Goal: Task Accomplishment & Management: Use online tool/utility

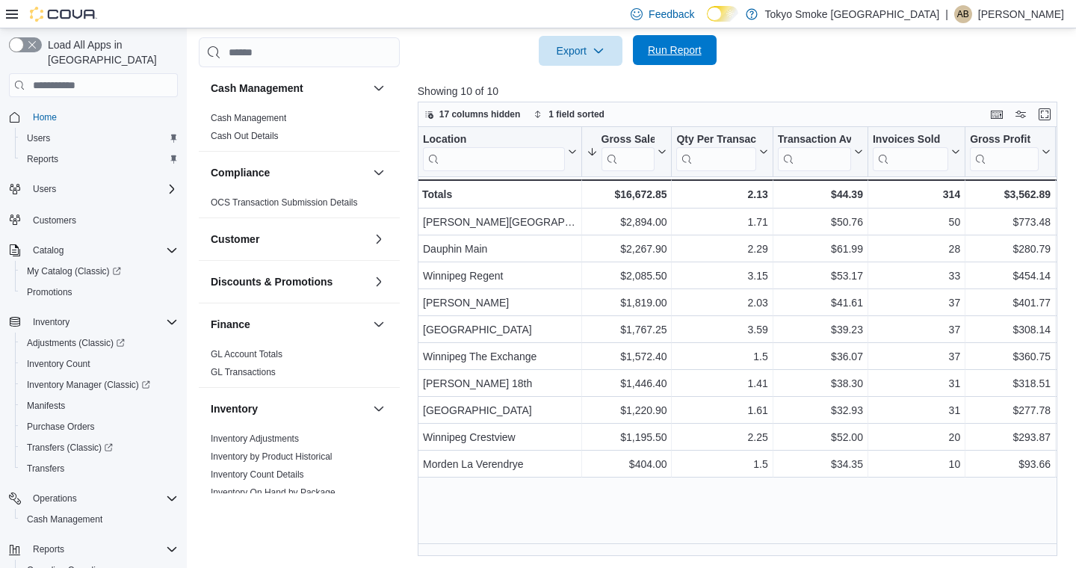
scroll to position [859, 0]
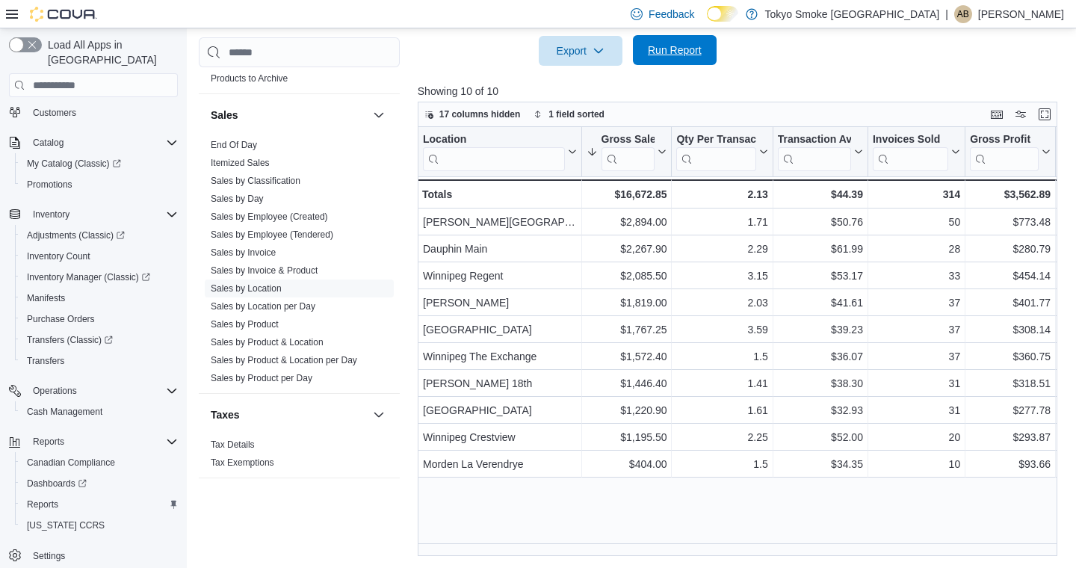
click at [702, 56] on span "Run Report" at bounding box center [675, 50] width 54 height 15
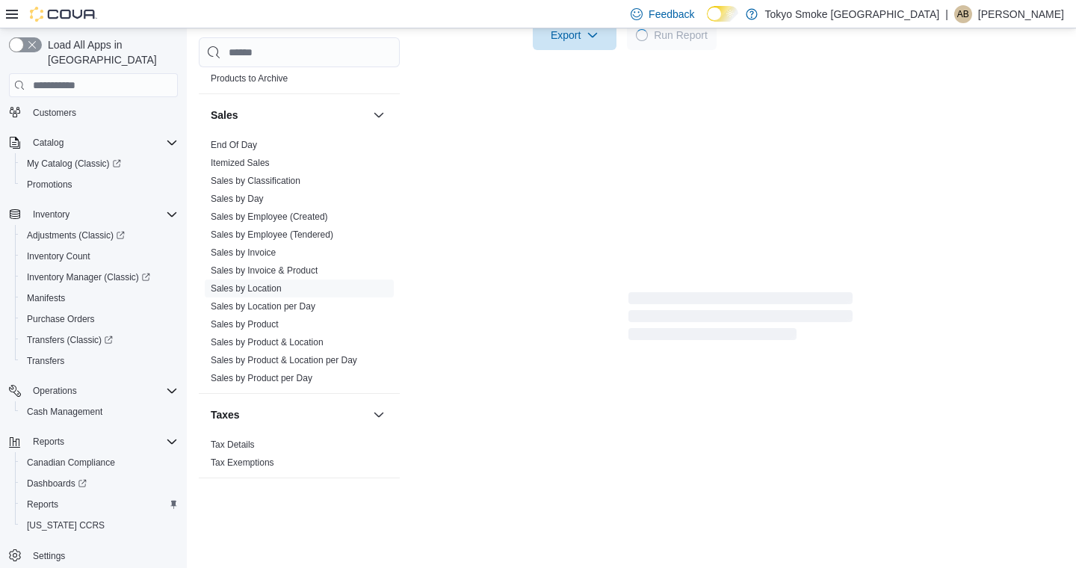
click at [687, 43] on span "Run Report" at bounding box center [681, 35] width 54 height 15
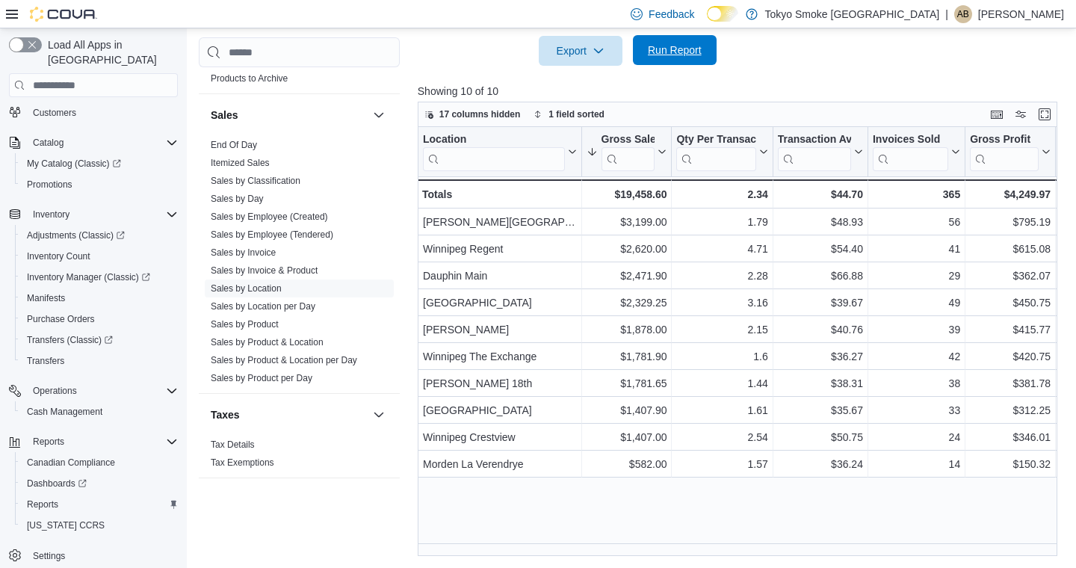
click at [650, 49] on span "Run Report" at bounding box center [675, 50] width 54 height 15
click at [701, 63] on span "Run Report" at bounding box center [675, 50] width 66 height 30
click at [673, 46] on span "Run Report" at bounding box center [675, 50] width 54 height 15
click at [675, 43] on span "Run Report" at bounding box center [675, 50] width 54 height 15
click at [689, 49] on span "Run Report" at bounding box center [675, 50] width 54 height 15
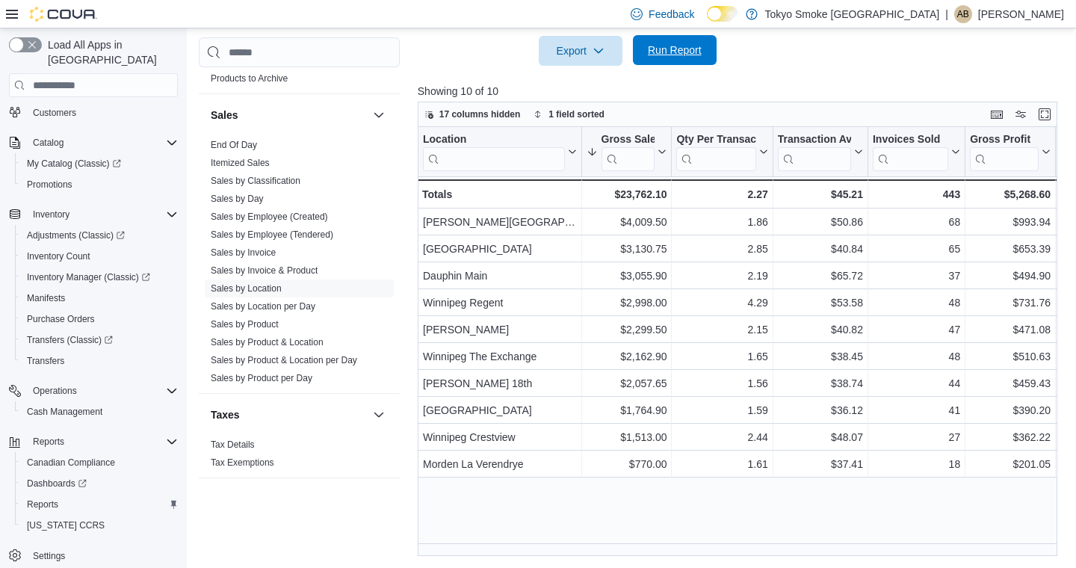
click at [681, 47] on span "Run Report" at bounding box center [675, 50] width 54 height 15
click at [666, 46] on span "Run Report" at bounding box center [675, 50] width 54 height 15
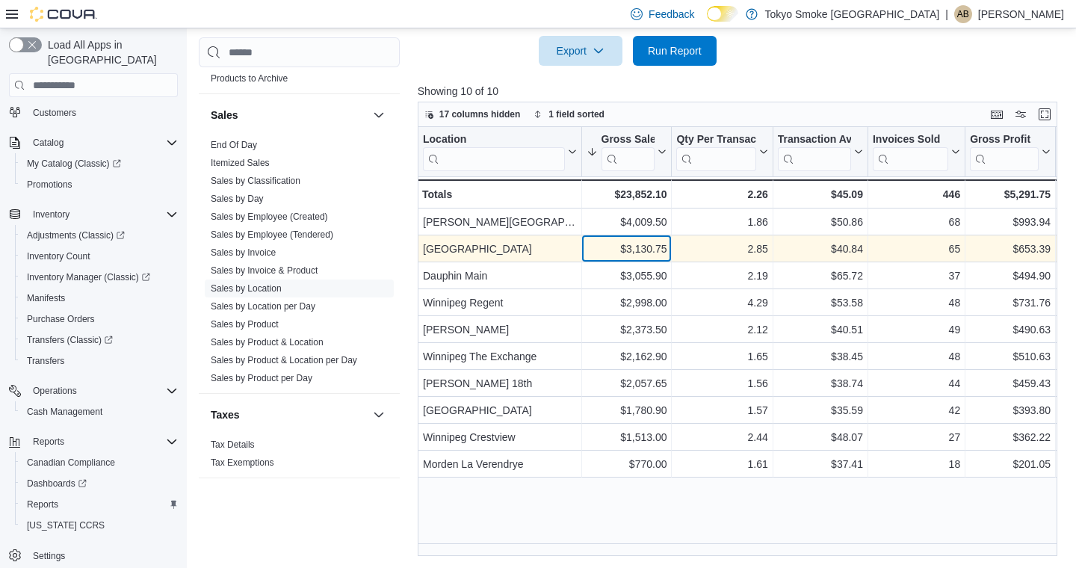
click at [593, 246] on div "$3,130.75" at bounding box center [626, 249] width 81 height 18
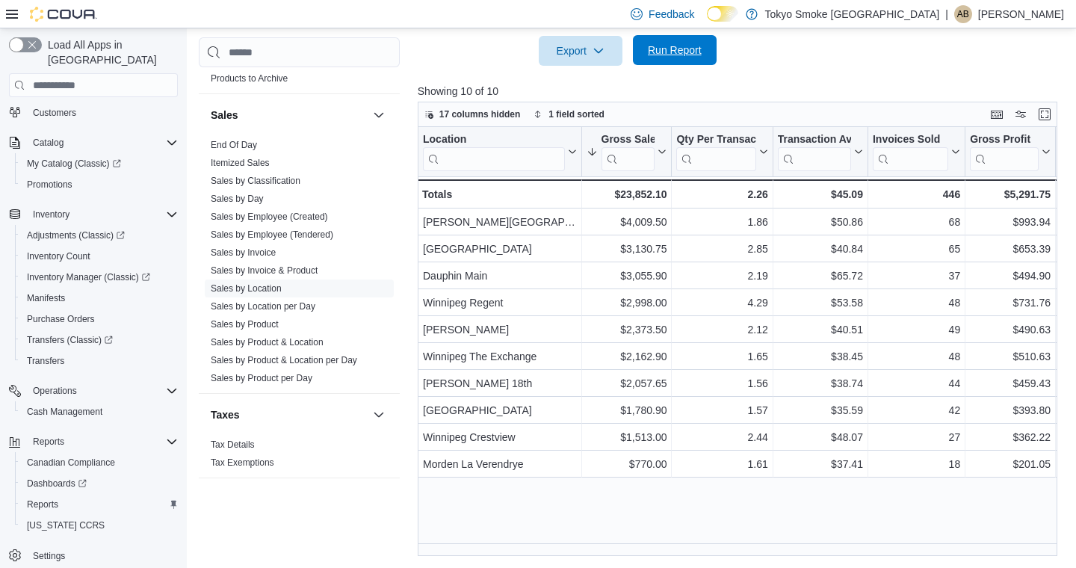
click at [667, 54] on span "Run Report" at bounding box center [675, 50] width 54 height 15
click at [669, 54] on span "Run Report" at bounding box center [675, 50] width 54 height 15
click at [690, 67] on div at bounding box center [741, 75] width 646 height 18
click at [695, 52] on span "Run Report" at bounding box center [675, 50] width 54 height 15
click at [663, 42] on span "Run Report" at bounding box center [675, 50] width 66 height 30
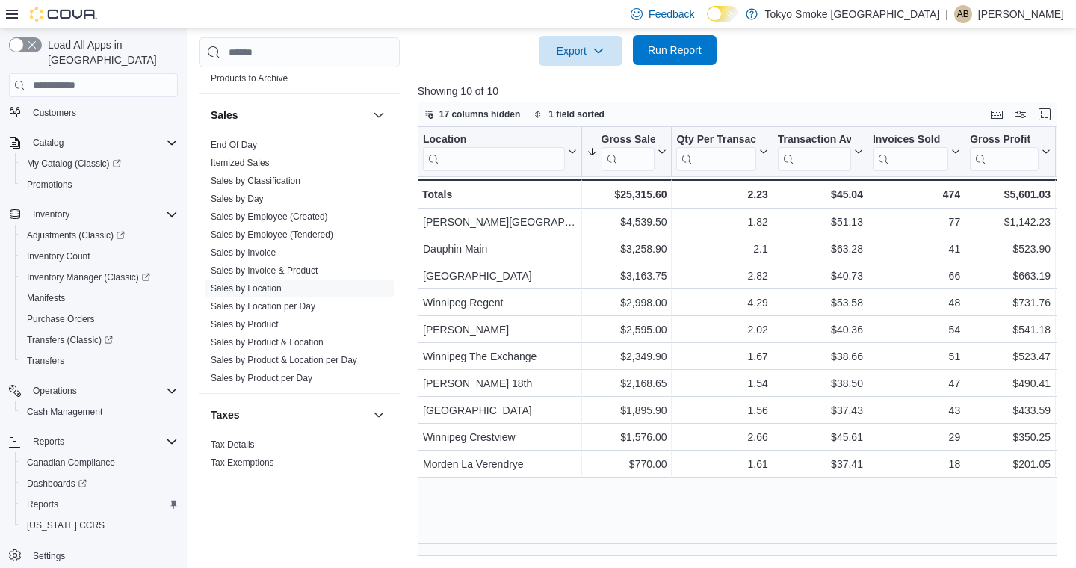
click at [653, 59] on span "Run Report" at bounding box center [675, 50] width 66 height 30
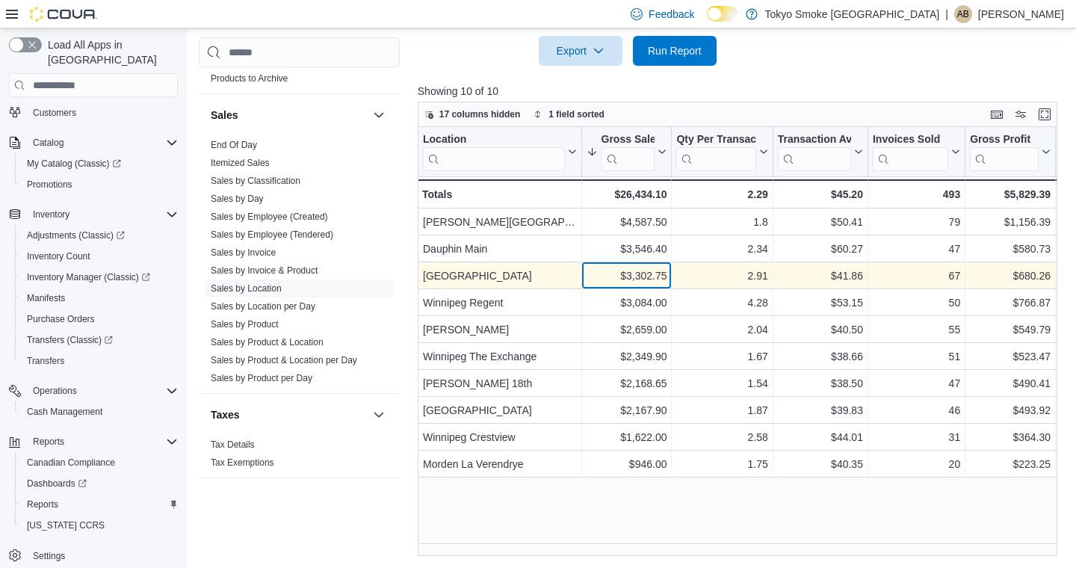
click at [632, 274] on div "$3,302.75" at bounding box center [626, 276] width 81 height 18
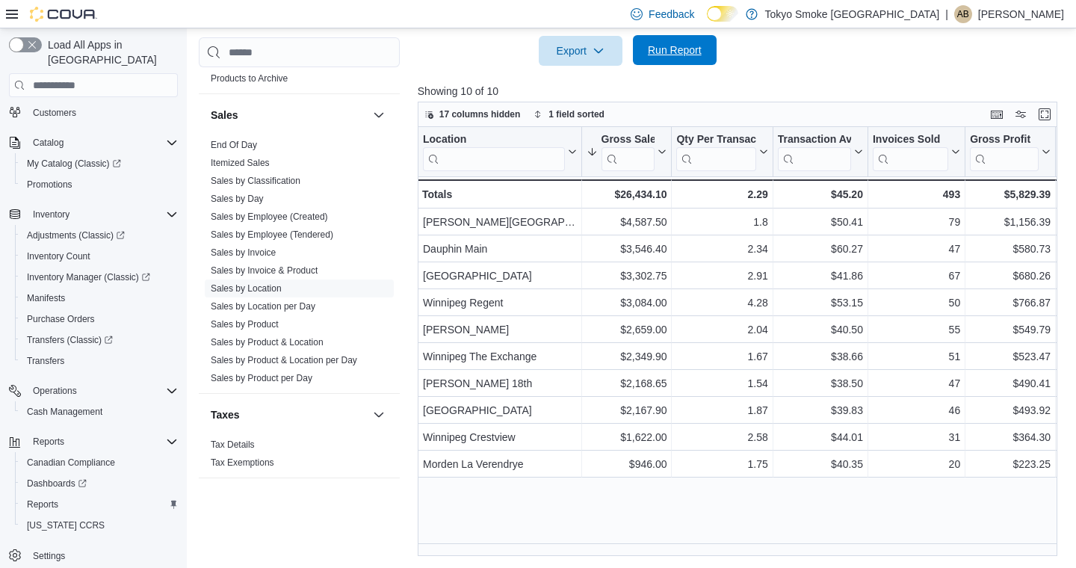
click at [642, 53] on span "Run Report" at bounding box center [675, 50] width 66 height 30
click at [652, 52] on span "Run Report" at bounding box center [675, 50] width 54 height 15
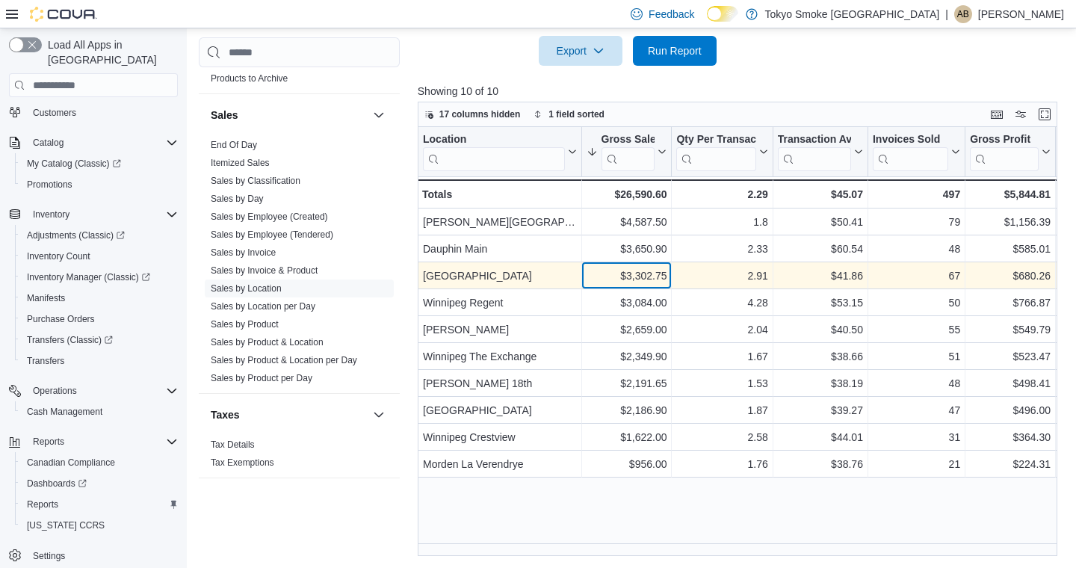
click at [596, 278] on div "$3,302.75" at bounding box center [626, 276] width 81 height 18
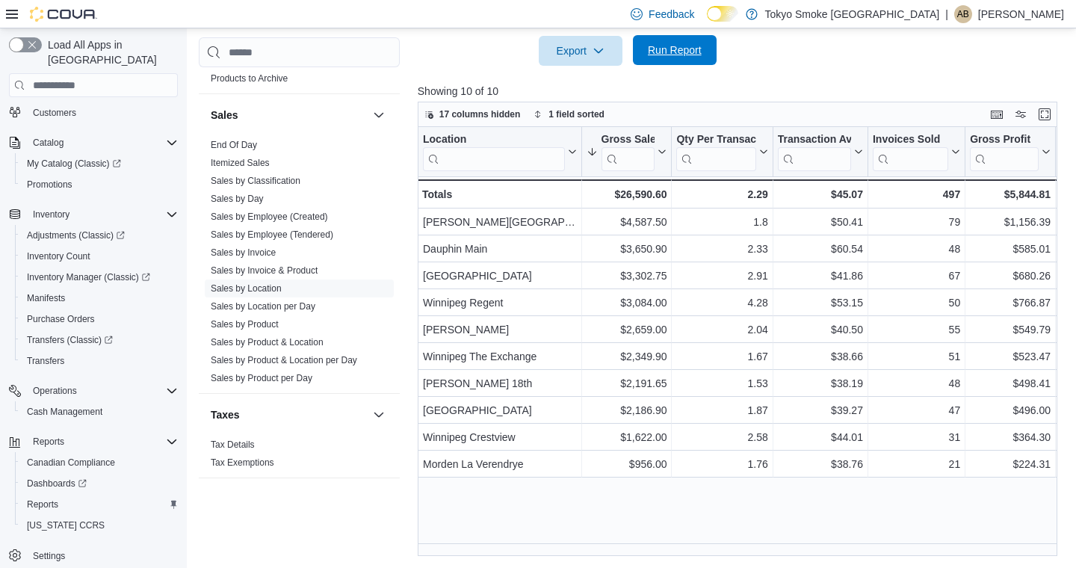
click at [678, 54] on span "Run Report" at bounding box center [675, 50] width 54 height 15
click at [663, 52] on span "Run Report" at bounding box center [675, 50] width 54 height 15
click at [674, 42] on span "Run Report" at bounding box center [675, 50] width 66 height 30
click div "$3,786.75"
click at [654, 55] on span "Run Report" at bounding box center [675, 50] width 54 height 15
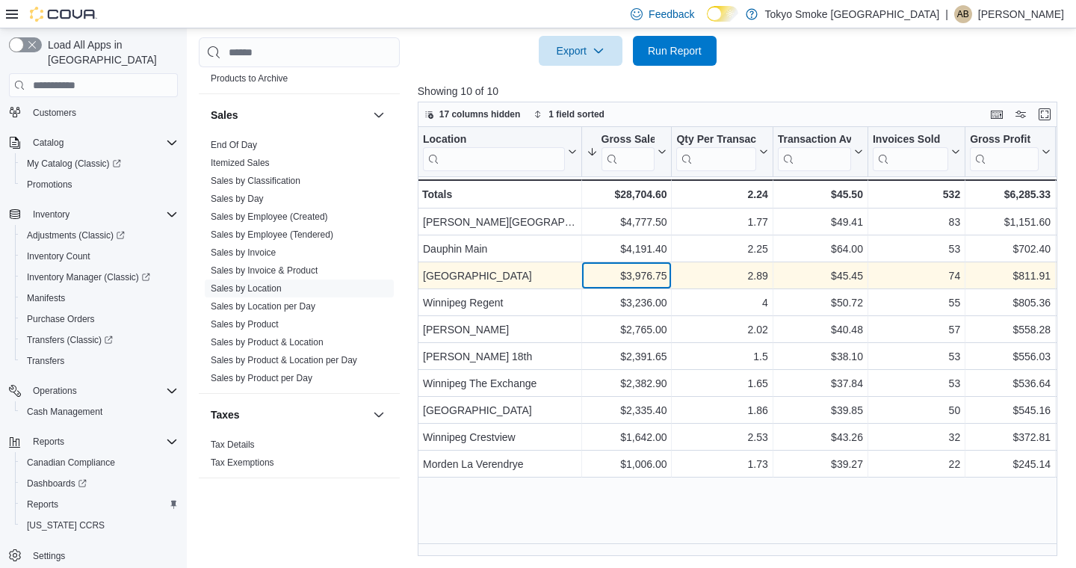
click at [607, 278] on div "$3,976.75" at bounding box center [626, 276] width 81 height 18
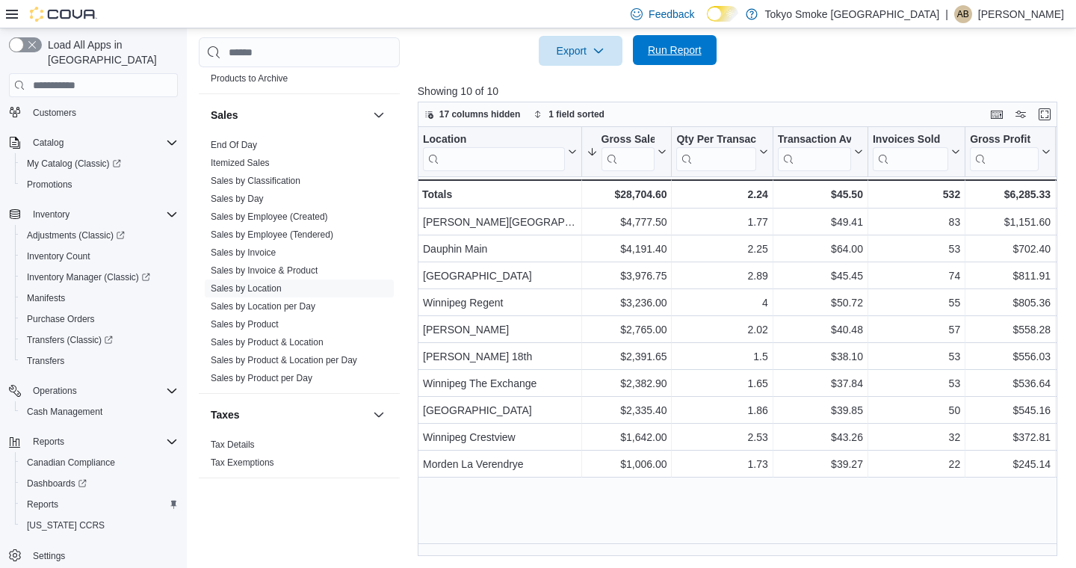
click at [666, 53] on span "Run Report" at bounding box center [675, 50] width 54 height 15
click at [645, 55] on span "Run Report" at bounding box center [675, 50] width 66 height 30
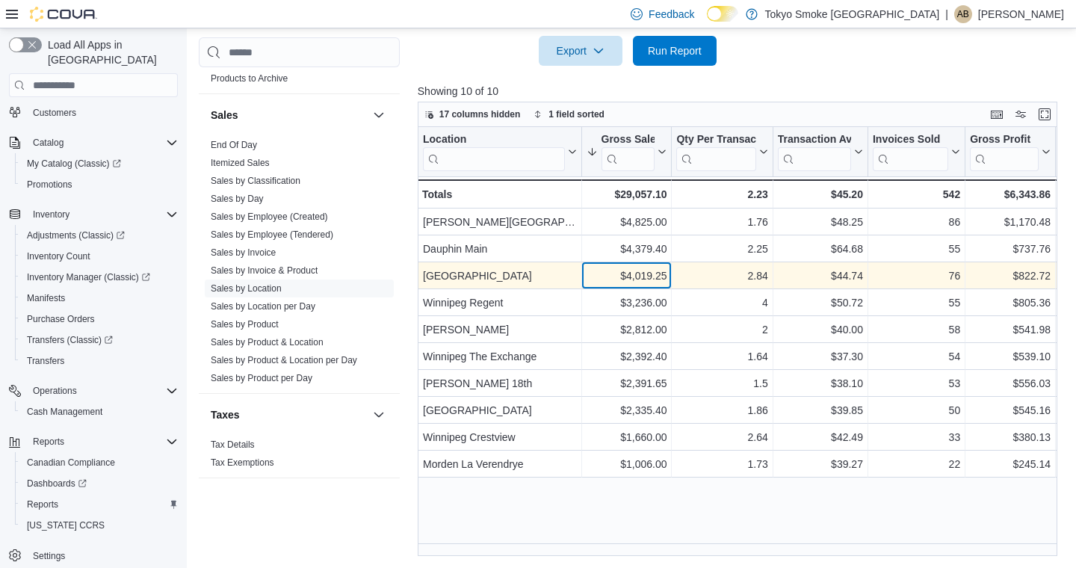
click at [604, 276] on div "$4,019.25" at bounding box center [626, 276] width 81 height 18
click at [726, 275] on div "2.84" at bounding box center [721, 276] width 91 height 18
click at [604, 273] on div "$4,019.25" at bounding box center [626, 276] width 81 height 18
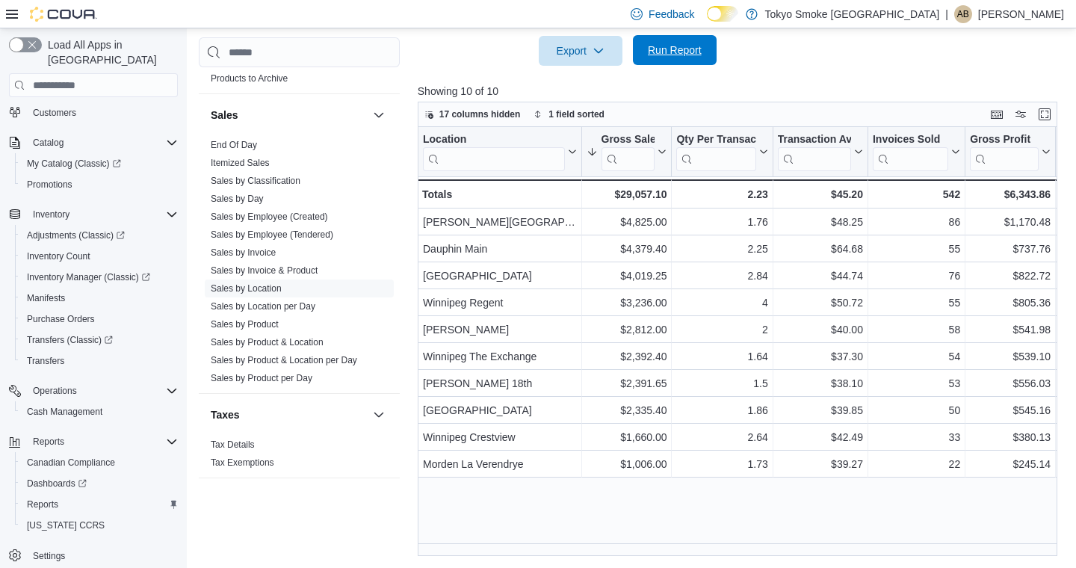
click at [688, 56] on span "Run Report" at bounding box center [675, 50] width 54 height 15
click at [676, 59] on span "Run Report" at bounding box center [675, 50] width 66 height 30
click at [675, 59] on span "Run Report" at bounding box center [675, 50] width 66 height 30
click at [650, 56] on span "Run Report" at bounding box center [675, 50] width 54 height 15
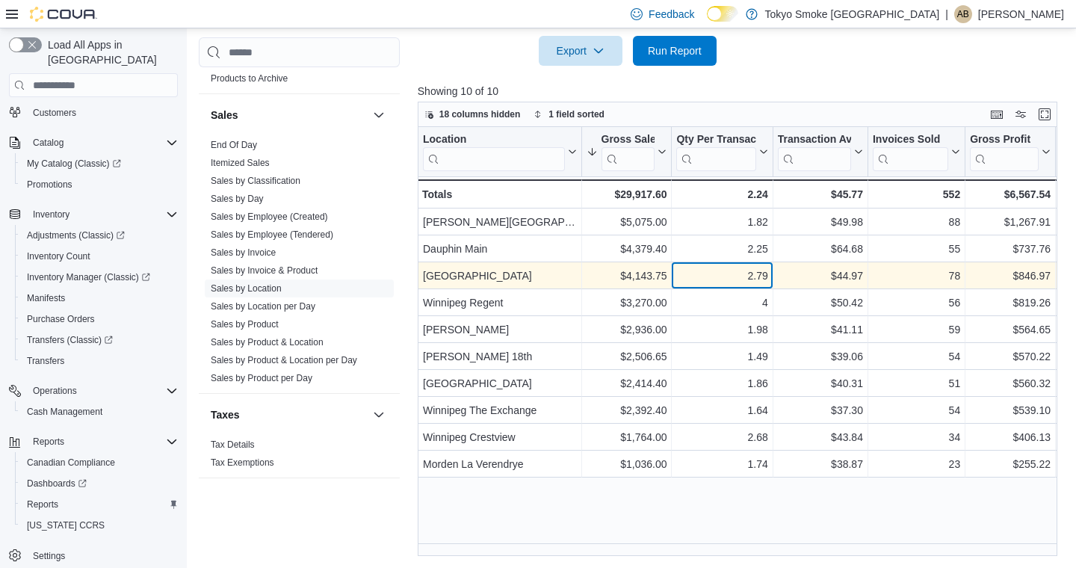
click at [752, 276] on div "2.79" at bounding box center [721, 276] width 91 height 18
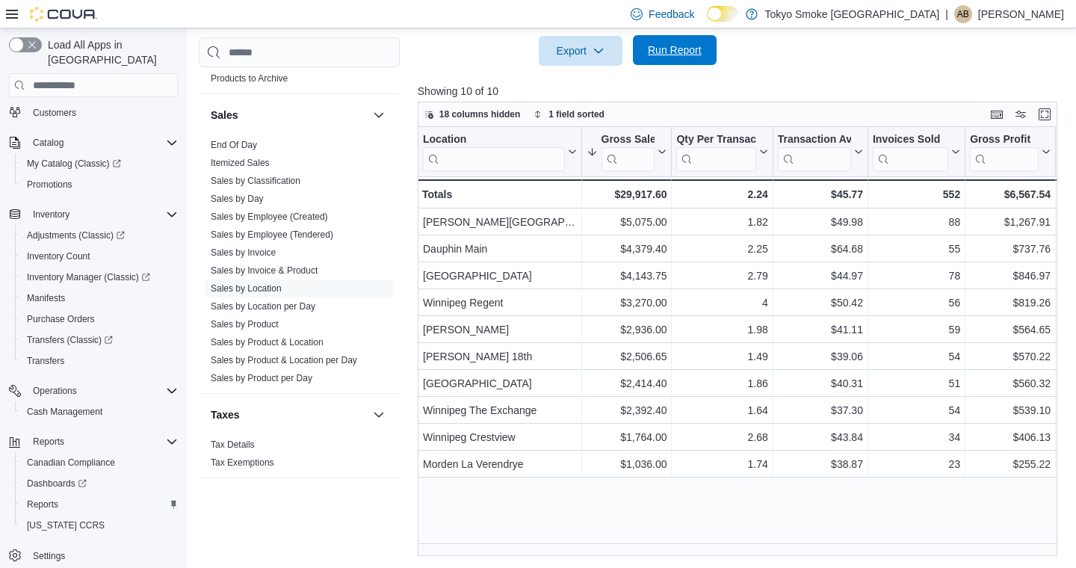
click at [666, 56] on span "Run Report" at bounding box center [675, 50] width 54 height 15
click at [663, 50] on span "Run Report" at bounding box center [675, 50] width 54 height 15
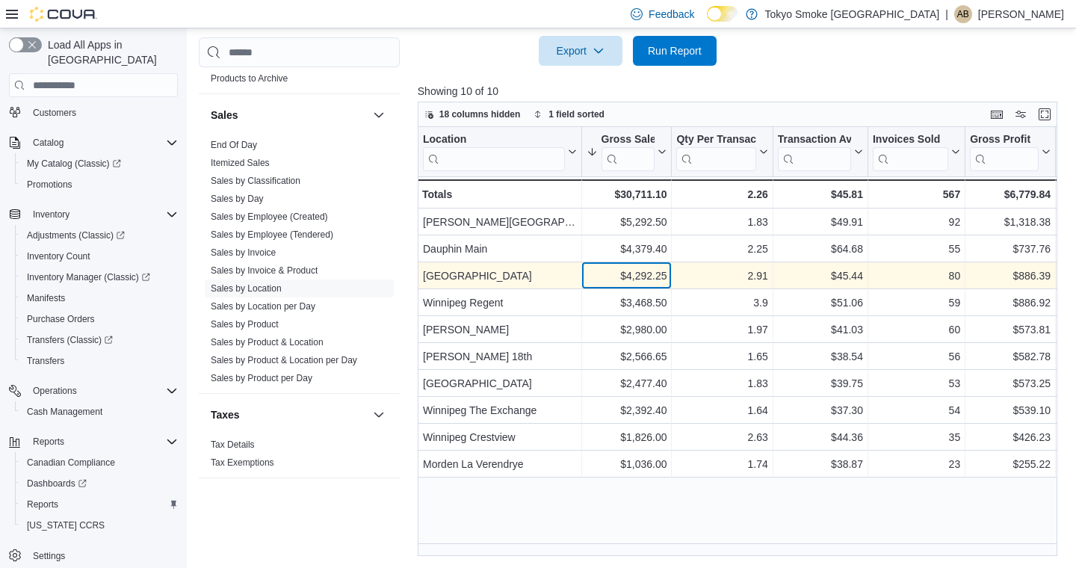
click at [640, 273] on div "$4,292.25" at bounding box center [626, 276] width 81 height 18
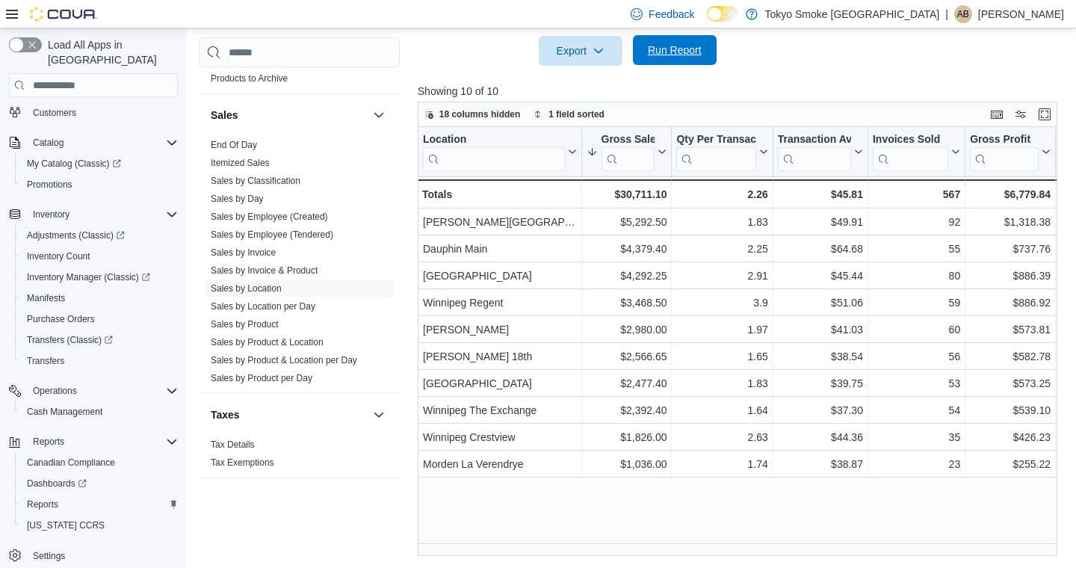
click at [679, 47] on span "Run Report" at bounding box center [675, 50] width 54 height 15
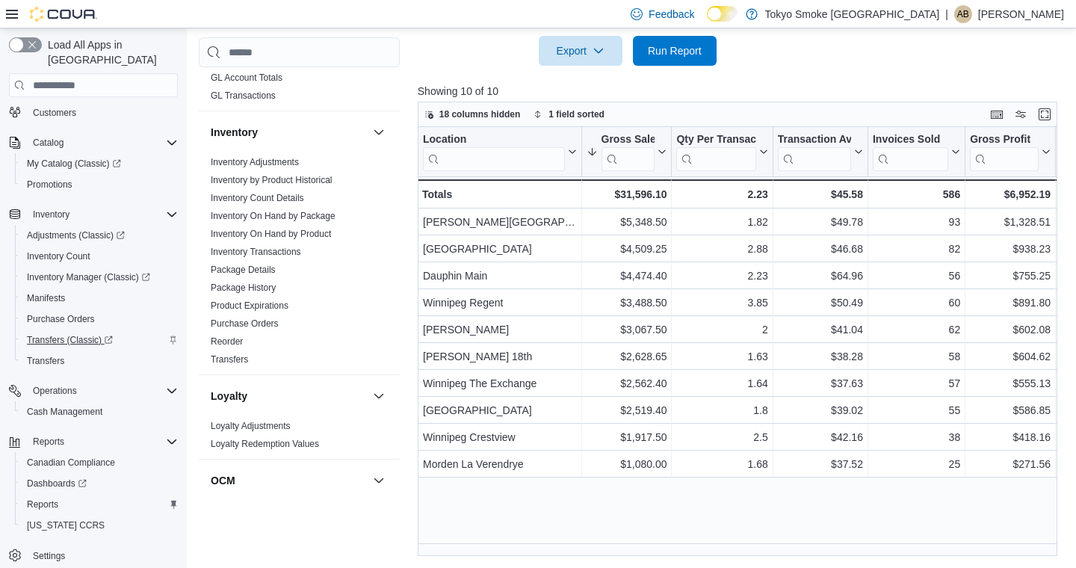
scroll to position [240, 0]
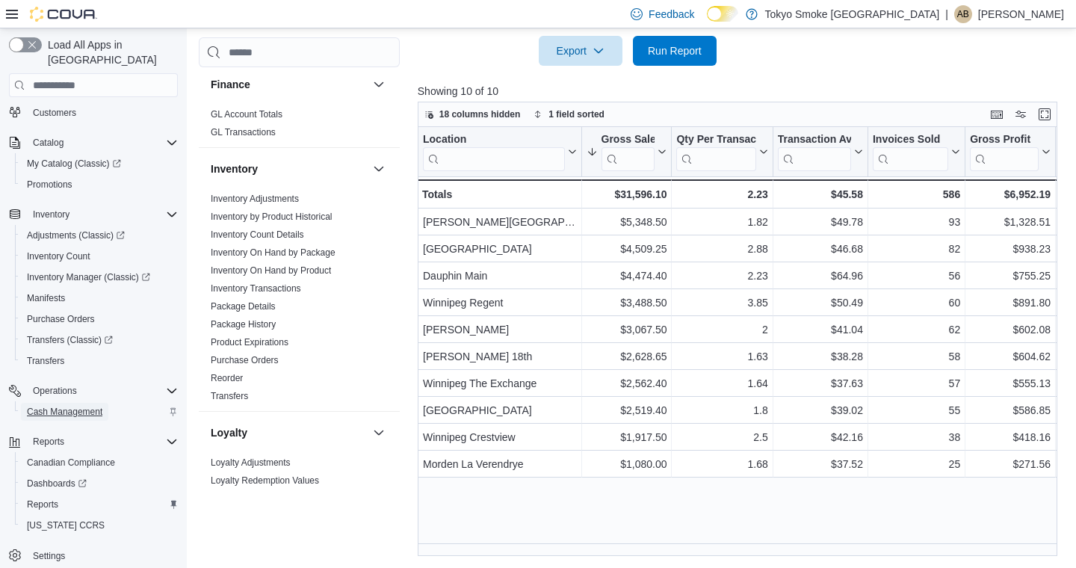
click at [60, 406] on span "Cash Management" at bounding box center [64, 412] width 75 height 12
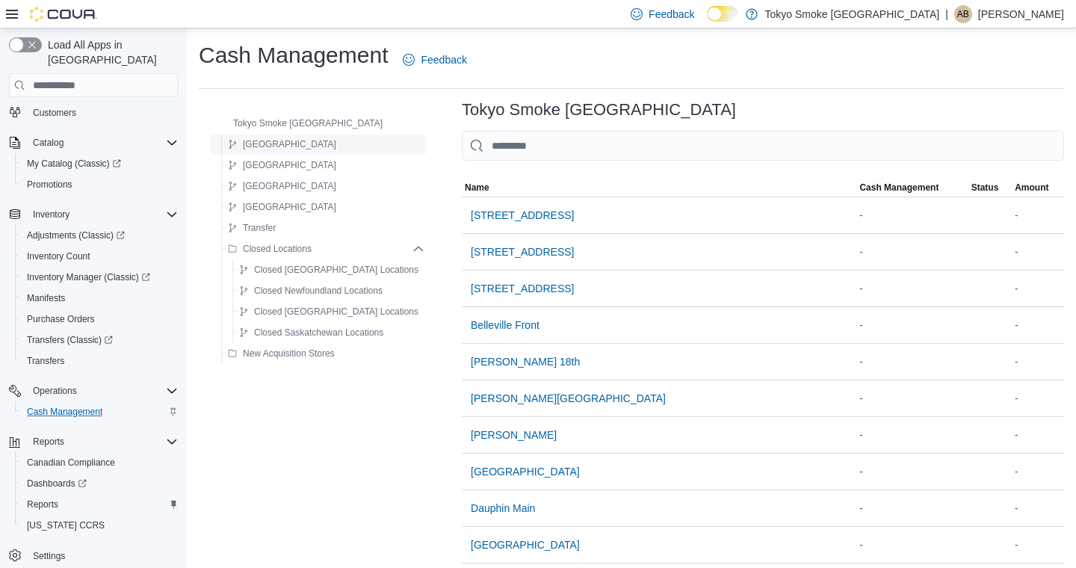
click at [306, 146] on div "[GEOGRAPHIC_DATA]" at bounding box center [323, 144] width 202 height 18
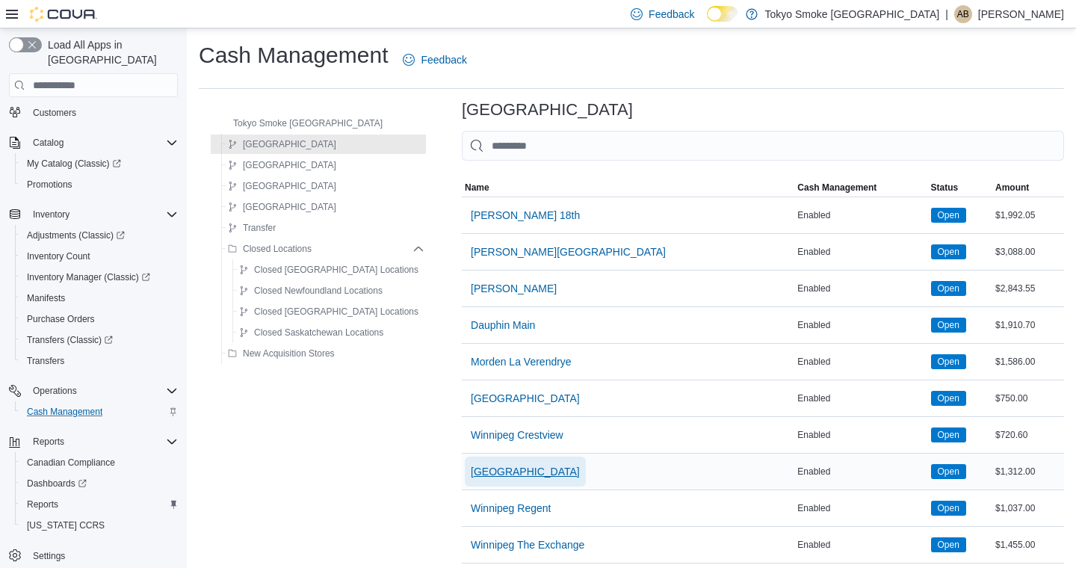
click at [513, 478] on span "[GEOGRAPHIC_DATA]" at bounding box center [525, 471] width 109 height 15
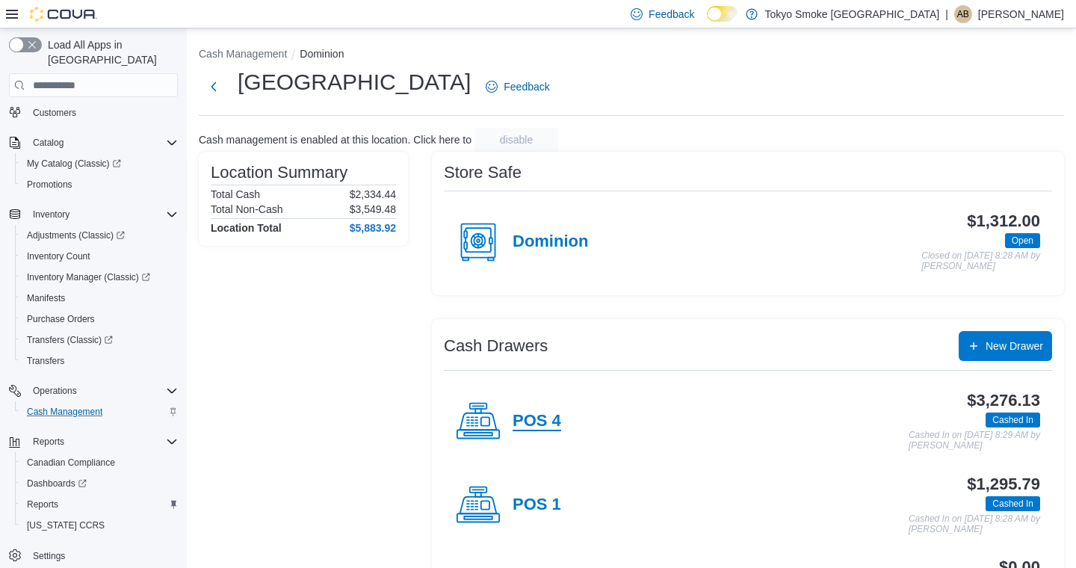
click at [533, 417] on h4 "POS 4" at bounding box center [537, 421] width 49 height 19
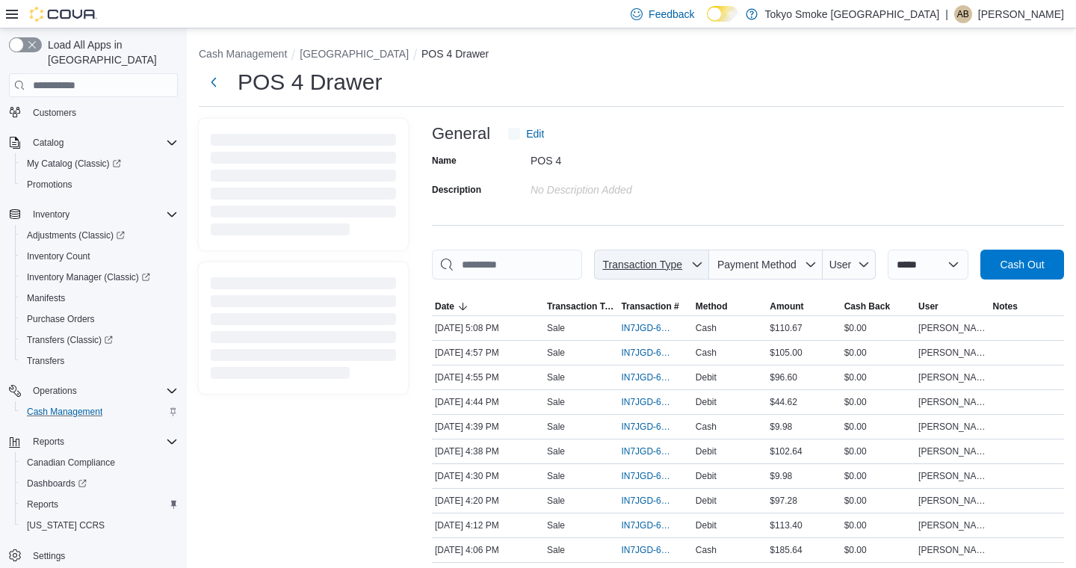
click at [682, 262] on span "Transaction Type" at bounding box center [642, 265] width 80 height 12
click at [703, 262] on span "Transaction Type" at bounding box center [651, 265] width 103 height 30
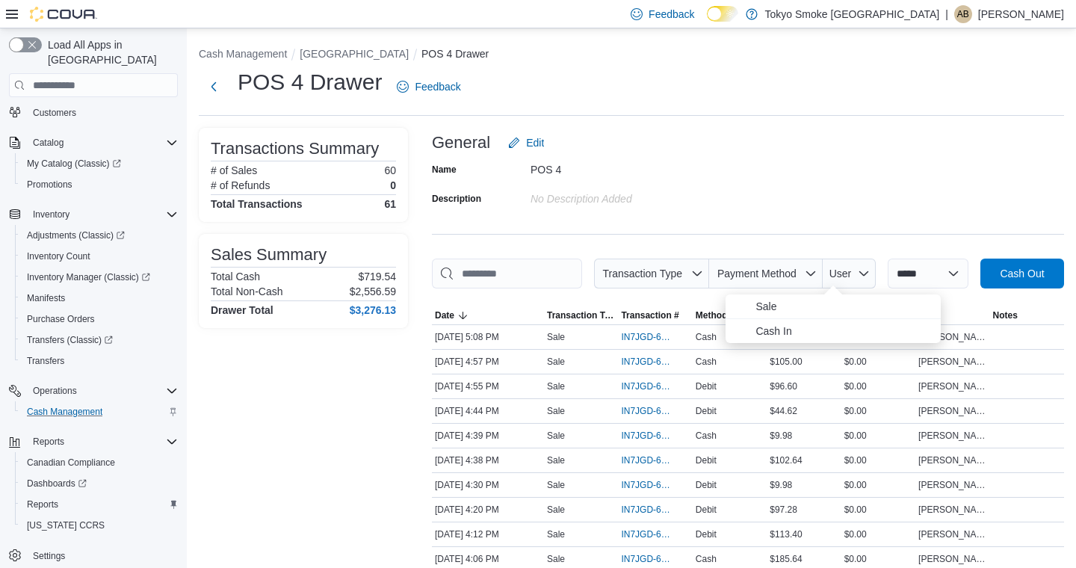
click at [787, 173] on div "Name POS 4 Description No Description added" at bounding box center [748, 184] width 632 height 52
click at [409, 53] on button "[GEOGRAPHIC_DATA]" at bounding box center [354, 54] width 109 height 12
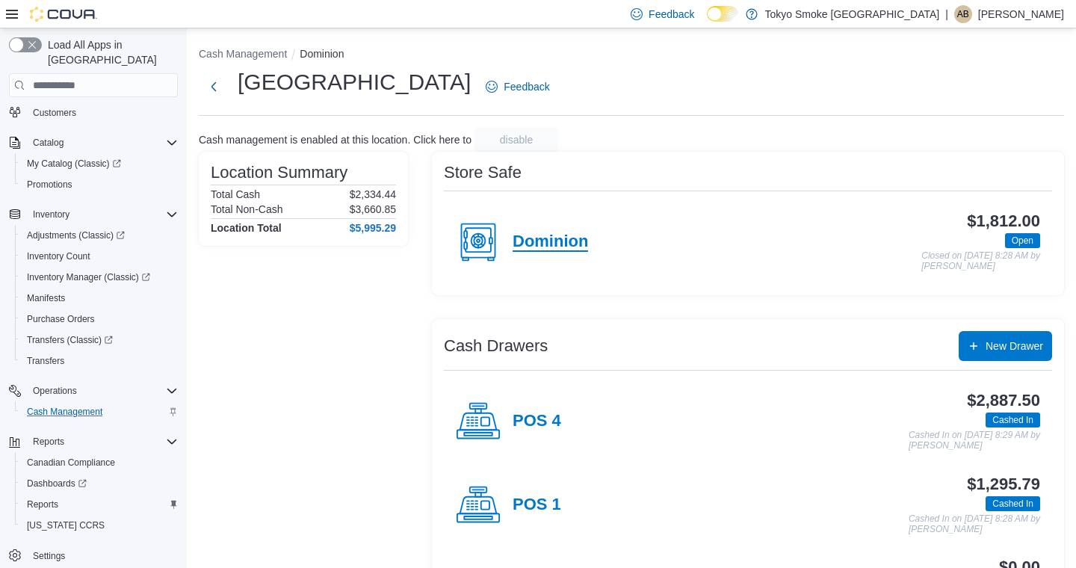
click at [548, 238] on h4 "Dominion" at bounding box center [550, 241] width 75 height 19
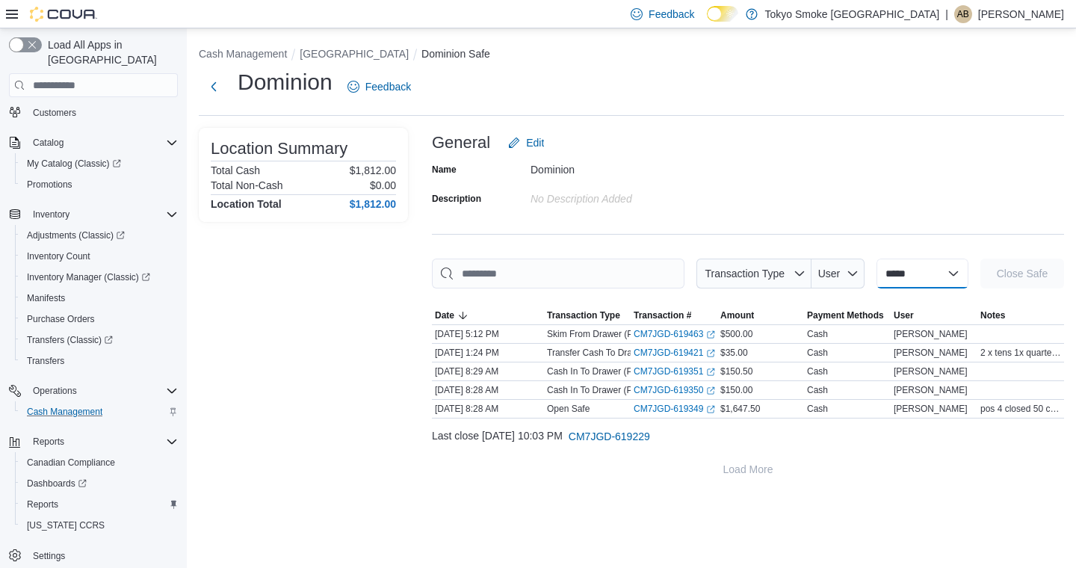
click at [923, 267] on select "**********" at bounding box center [922, 274] width 92 height 30
select select "**********"
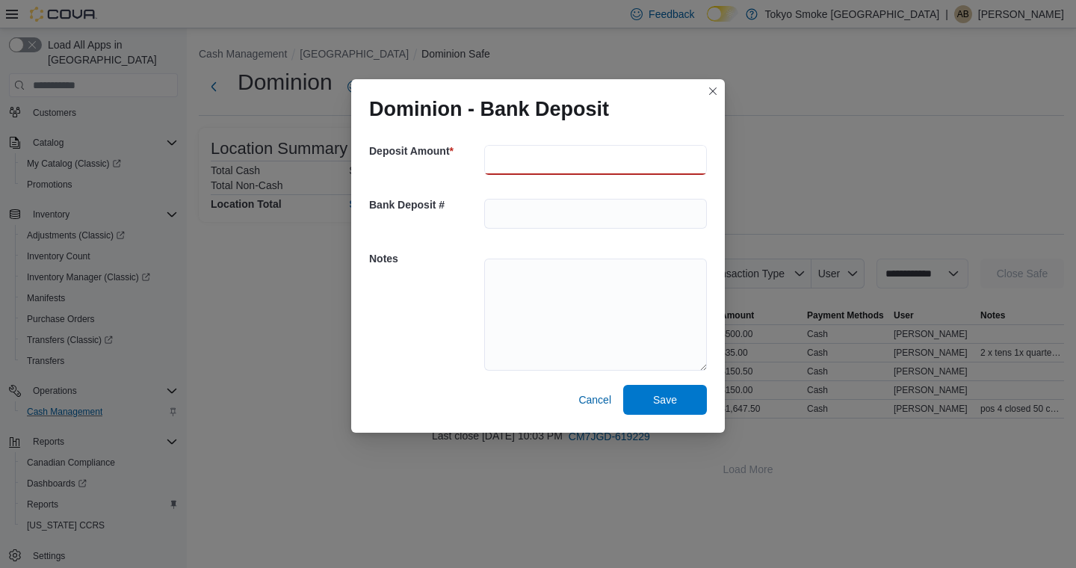
click at [578, 150] on input "number" at bounding box center [595, 160] width 223 height 30
type input "***"
type textarea "**********"
click at [643, 394] on span "Save" at bounding box center [665, 399] width 66 height 30
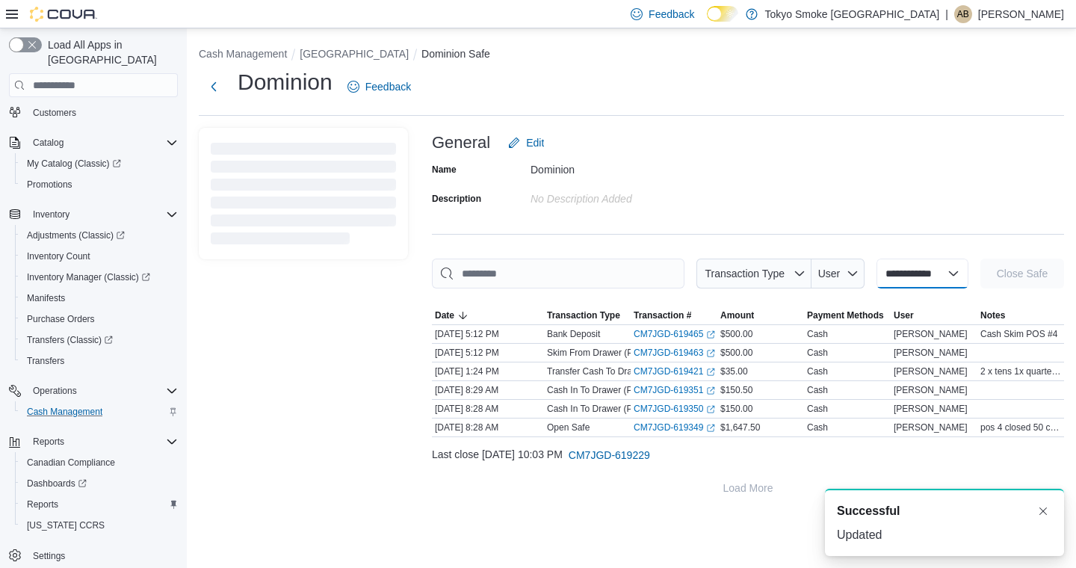
select select
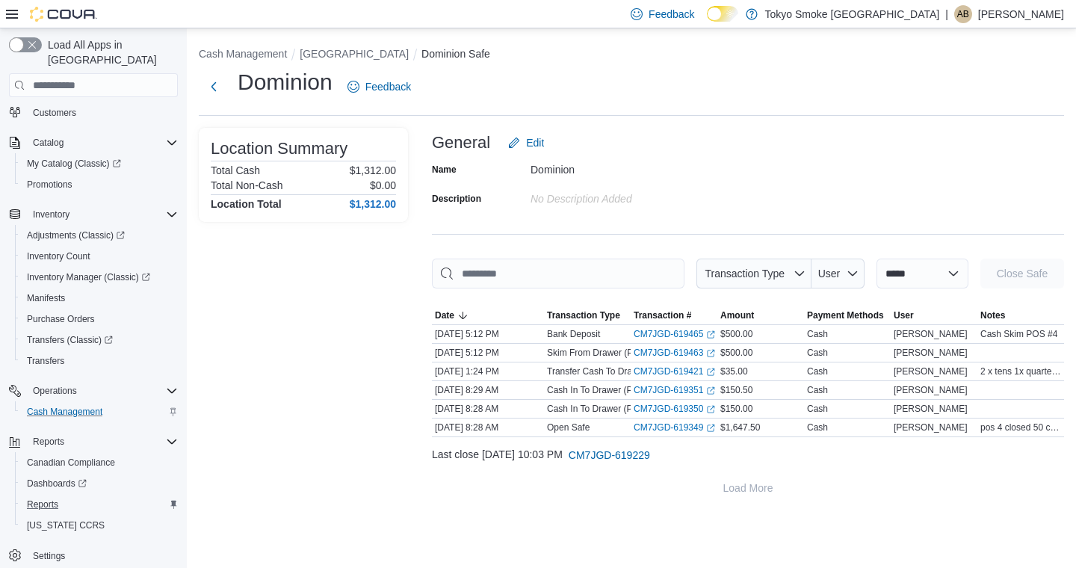
click at [69, 495] on div "Reports" at bounding box center [99, 504] width 157 height 18
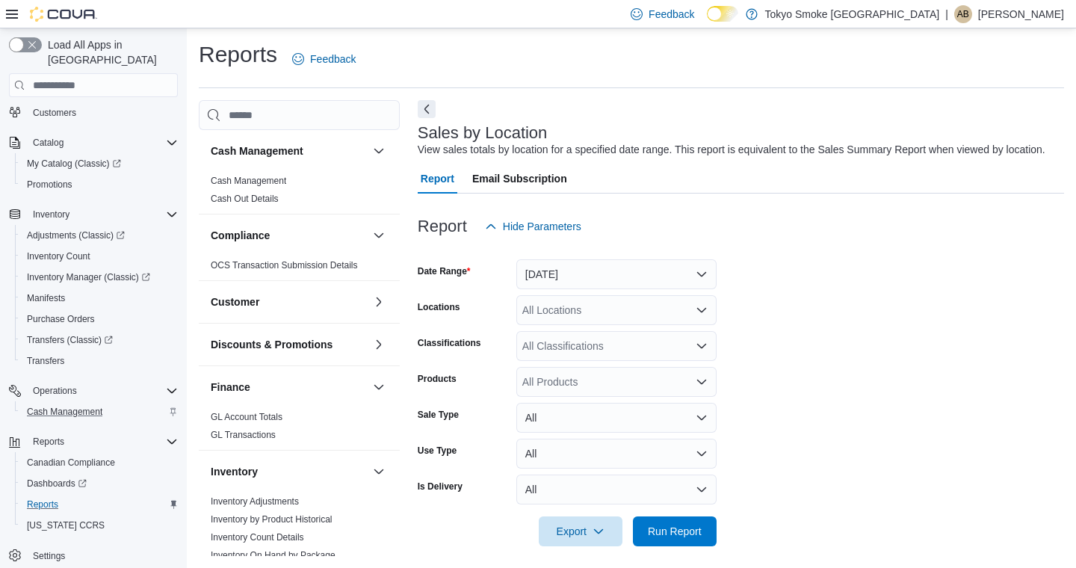
scroll to position [25, 0]
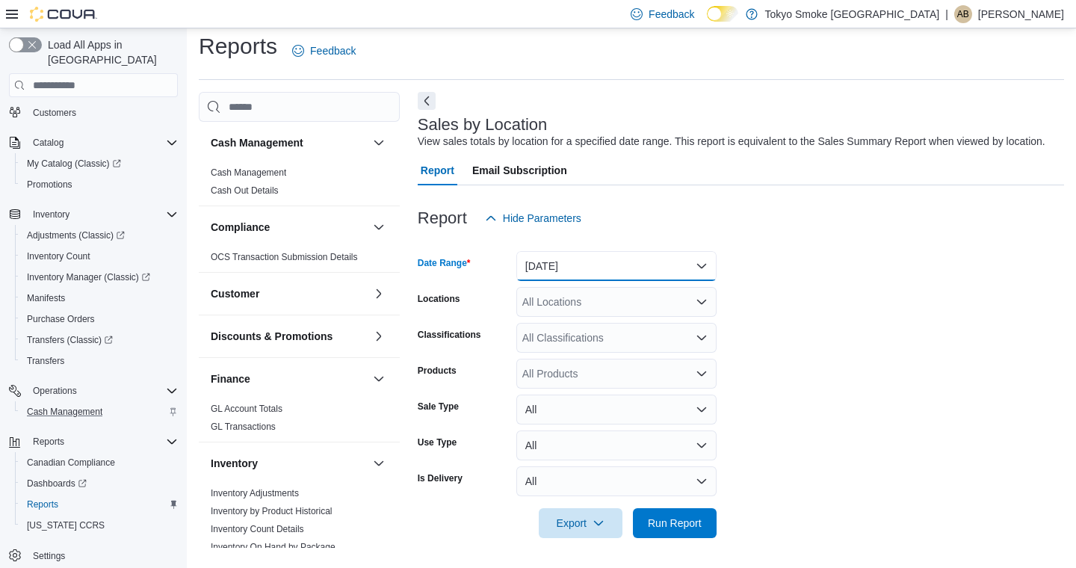
click at [613, 272] on button "[DATE]" at bounding box center [616, 266] width 200 height 30
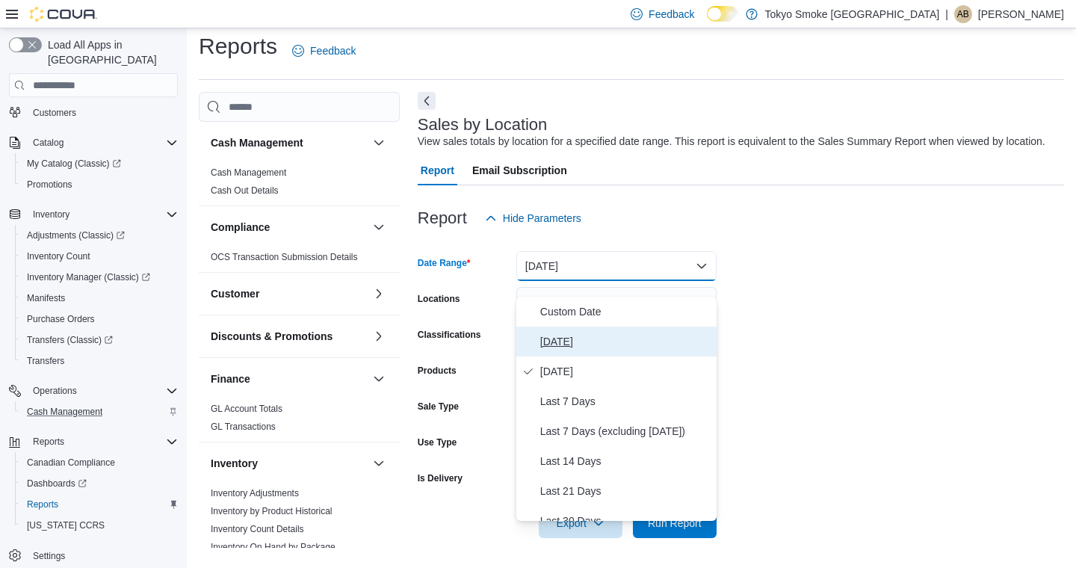
click at [591, 327] on button "[DATE]" at bounding box center [616, 342] width 200 height 30
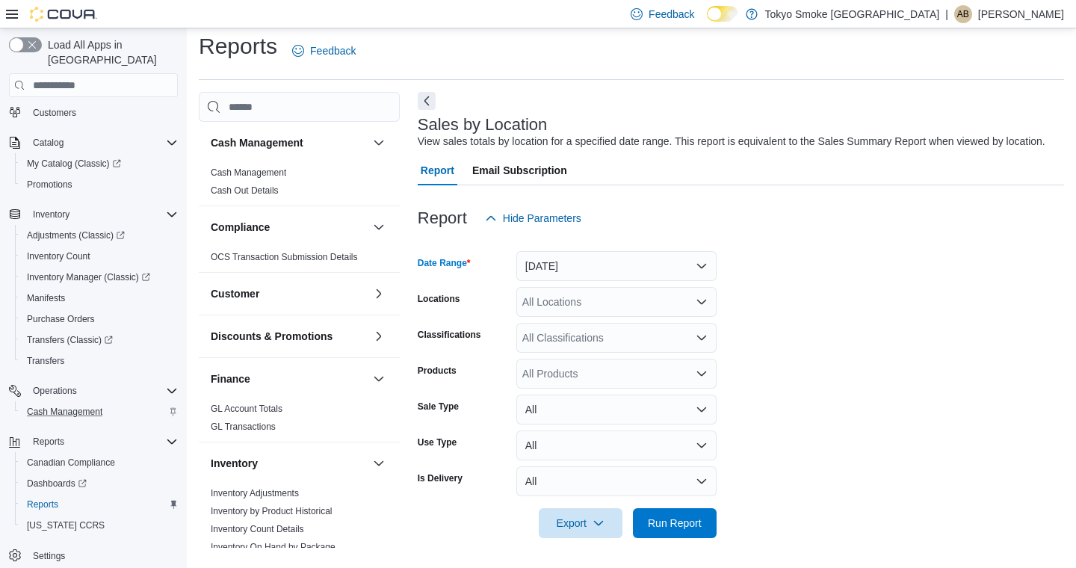
click at [595, 303] on div "All Locations" at bounding box center [616, 302] width 200 height 30
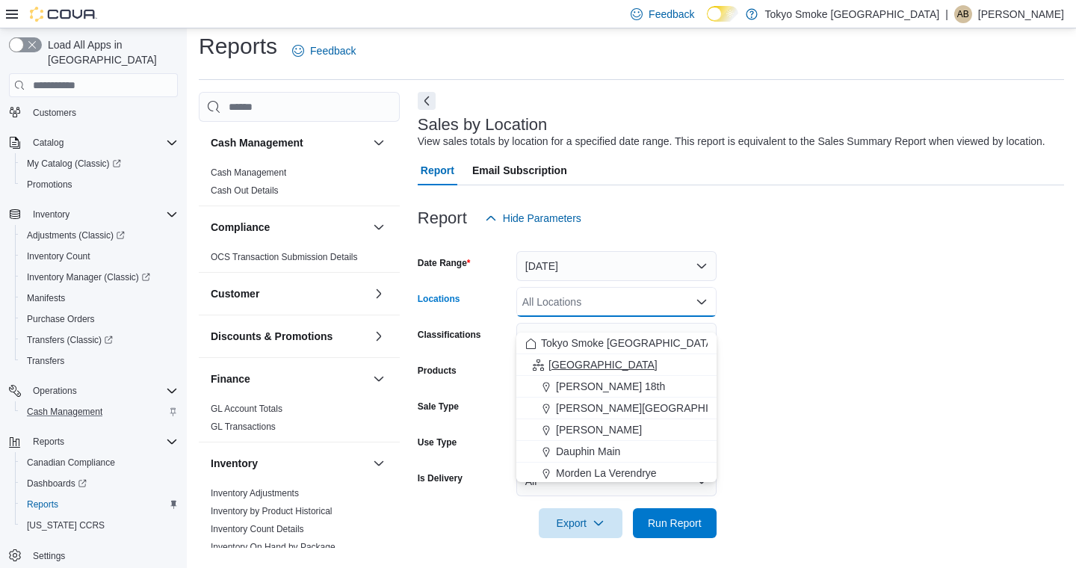
click at [596, 357] on div "[GEOGRAPHIC_DATA]" at bounding box center [616, 364] width 182 height 15
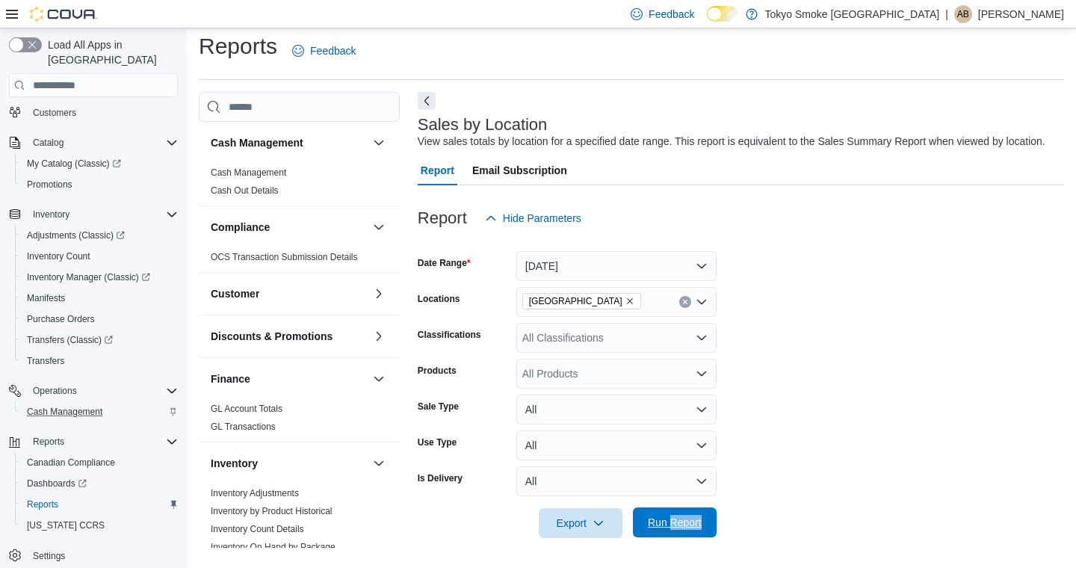
click at [675, 524] on span "Run Report" at bounding box center [675, 522] width 54 height 15
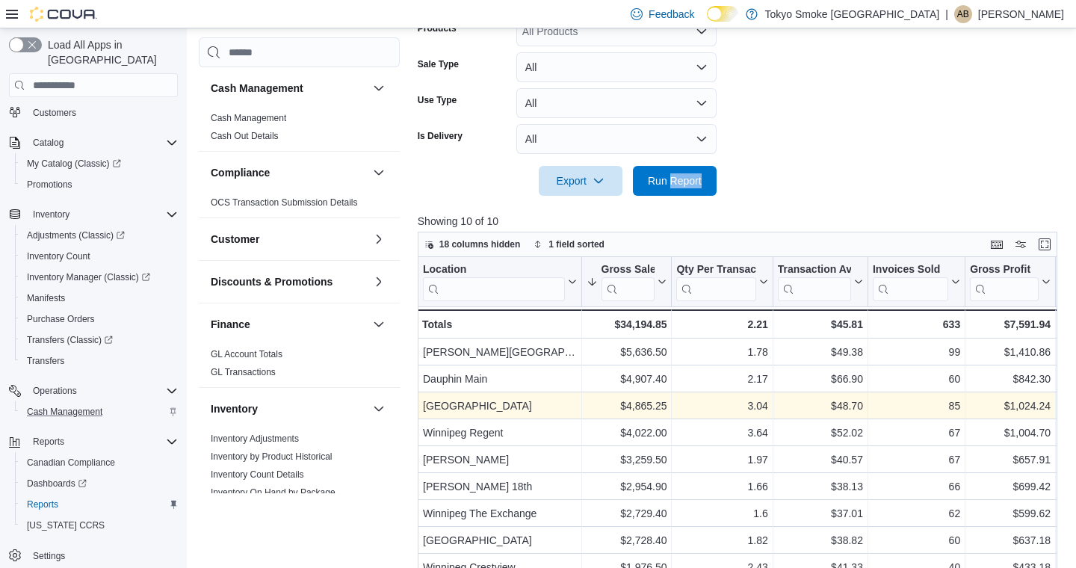
scroll to position [353, 0]
